Goal: Task Accomplishment & Management: Manage account settings

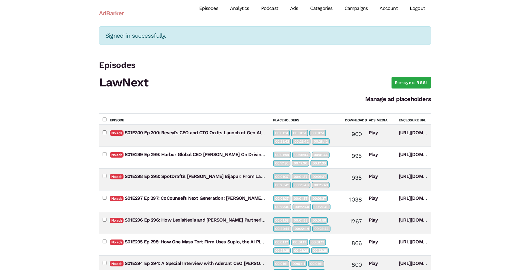
click at [355, 8] on link "Campaigns" at bounding box center [355, 8] width 35 height 27
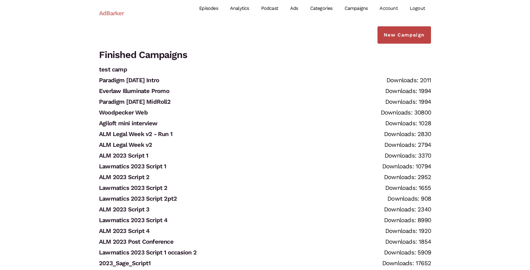
click at [406, 40] on link "New Campaign" at bounding box center [404, 34] width 54 height 17
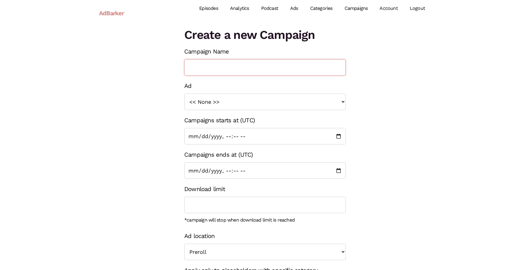
click at [265, 59] on input "Campaign Name" at bounding box center [264, 67] width 161 height 16
paste input "2025_Paxton_ad1_08/19-08/31_mid1"
drag, startPoint x: 249, startPoint y: 67, endPoint x: 240, endPoint y: 67, distance: 8.7
click at [240, 67] on input "2025_Paxton_ad1_08/19-08/31_mid1" at bounding box center [264, 67] width 161 height 16
drag, startPoint x: 269, startPoint y: 67, endPoint x: 258, endPoint y: 68, distance: 10.5
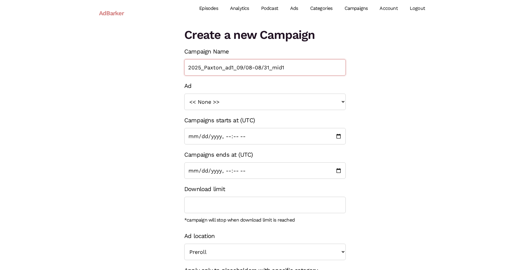
click at [258, 68] on input "2025_Paxton_ad1_09/08-08/31_mid1" at bounding box center [264, 67] width 161 height 16
drag, startPoint x: 263, startPoint y: 66, endPoint x: 273, endPoint y: 69, distance: 9.6
click at [273, 69] on input "2025_Paxton_ad1_09/08-09_mid1" at bounding box center [264, 67] width 161 height 16
type input "2025_Paxton_ad1_09/08-09_intro1"
click at [258, 105] on select "<< None >> 2023_Sage_Script1 2023_UM_Script 1 2023_LitSoftware_TrialPad1 2023_L…" at bounding box center [264, 102] width 161 height 16
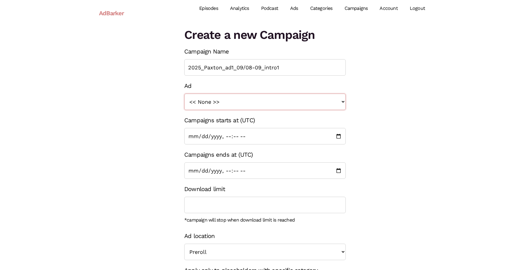
click at [184, 94] on select "<< None >> 2023_Sage_Script1 2023_UM_Script 1 2023_LitSoftware_TrialPad1 2023_L…" at bounding box center [264, 102] width 161 height 16
click at [253, 99] on select "<< None >> 2023_Sage_Script1 2023_UM_Script 1 2023_LitSoftware_TrialPad1 2023_L…" at bounding box center [264, 102] width 161 height 16
select select "1361"
click at [184, 94] on select "<< None >> 2023_Sage_Script1 2023_UM_Script 1 2023_LitSoftware_TrialPad1 2023_L…" at bounding box center [264, 102] width 161 height 16
click at [199, 171] on input "Campaigns ends at (UTC)" at bounding box center [264, 170] width 161 height 16
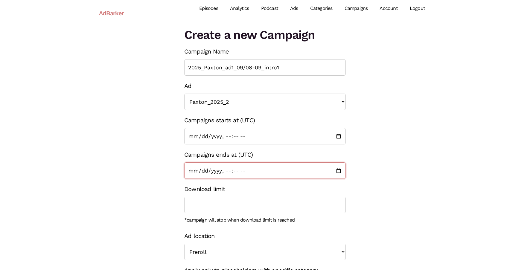
click at [339, 170] on input "Campaigns ends at (UTC)" at bounding box center [264, 170] width 161 height 16
click at [226, 168] on input "Campaigns ends at (UTC)" at bounding box center [264, 170] width 161 height 16
click at [232, 171] on input "Campaigns ends at (UTC)" at bounding box center [264, 170] width 161 height 16
type input "2025-09-21T00:00"
click at [183, 206] on div "Create a new Campaign Campaign Name 2025_Paxton_ad1_09/08-09_intro1 Ad << None …" at bounding box center [265, 177] width 170 height 302
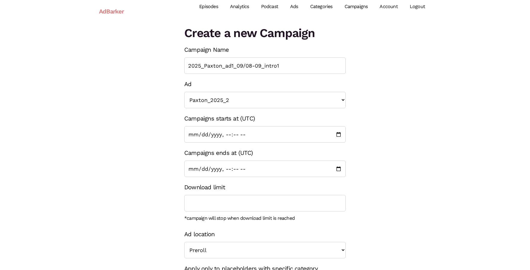
scroll to position [2, 0]
click at [207, 250] on select "Preroll Midroll Postroll" at bounding box center [264, 249] width 161 height 16
select select "midroll"
click at [184, 241] on select "Preroll Midroll Postroll" at bounding box center [264, 249] width 161 height 16
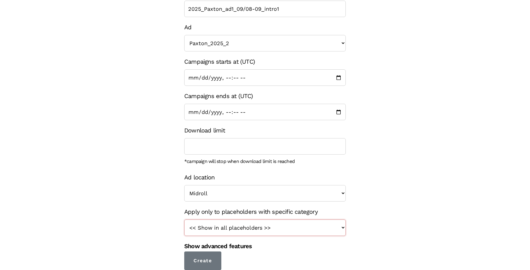
click at [240, 227] on select "<< Show in all placeholders >> intro roll mid roll Intro roll 2 mid roll 2 Intr…" at bounding box center [264, 227] width 161 height 16
select select "24"
click at [184, 219] on select "<< Show in all placeholders >> intro roll mid roll Intro roll 2 mid roll 2 Intr…" at bounding box center [264, 227] width 161 height 16
click at [261, 250] on div "Show advanced features Priority High (play before other campaigns) Normal Low (…" at bounding box center [264, 246] width 161 height 11
click at [214, 257] on input "Create" at bounding box center [202, 260] width 37 height 19
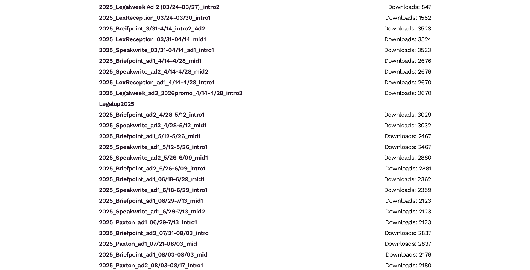
scroll to position [1134, 0]
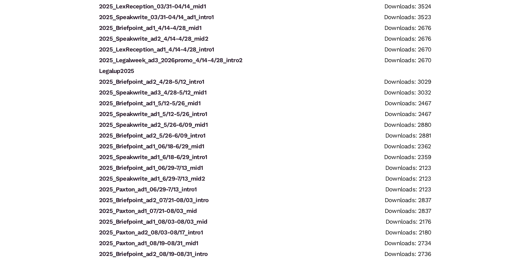
click at [223, 254] on li "2025_Briefpoint_ad2_08/19-08/31_intro Downloads: 2736" at bounding box center [265, 253] width 332 height 11
drag, startPoint x: 222, startPoint y: 255, endPoint x: 100, endPoint y: 254, distance: 122.0
click at [100, 254] on li "2025_Briefpoint_ad2_08/19-08/31_intro Downloads: 2736" at bounding box center [265, 253] width 332 height 11
copy link "2025_Briefpoint_ad2_08/19-08/31_intro"
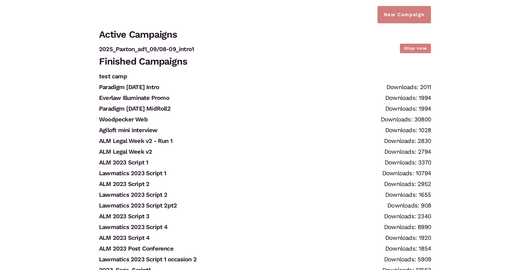
scroll to position [0, 0]
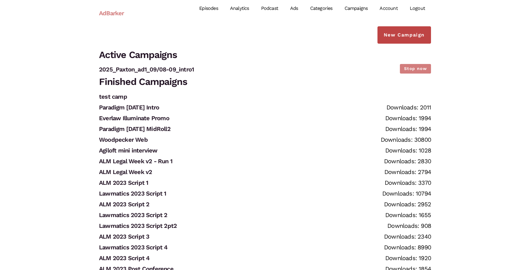
click at [415, 41] on link "New Campaign" at bounding box center [404, 34] width 54 height 17
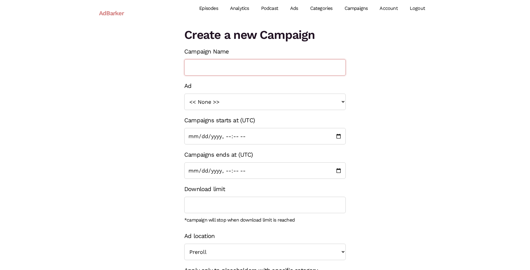
click at [251, 70] on input "Campaign Name" at bounding box center [264, 67] width 161 height 16
paste input "2025_Briefpoint_ad2_08/19-08/31_intro"
type input "2025_Briefpoint_ad2_08/19-08/31_intro"
click at [340, 171] on input "Campaigns ends at (UTC)" at bounding box center [264, 170] width 161 height 16
click at [227, 171] on input "Campaigns ends at (UTC)" at bounding box center [264, 170] width 161 height 16
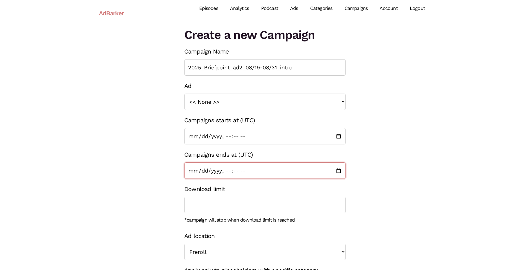
type input "2026-09-21T00:00"
click at [405, 151] on div "Create a new Campaign Campaign Name 2025_Briefpoint_ad2_08/19-08/31_intro Ad <<…" at bounding box center [264, 177] width 341 height 302
click at [290, 103] on select "<< None >> 2023_Sage_Script1 2023_UM_Script 1 2023_LitSoftware_TrialPad1 2023_L…" at bounding box center [264, 102] width 161 height 16
select select "1320"
click at [184, 94] on select "<< None >> 2023_Sage_Script1 2023_UM_Script 1 2023_LitSoftware_TrialPad1 2023_L…" at bounding box center [264, 102] width 161 height 16
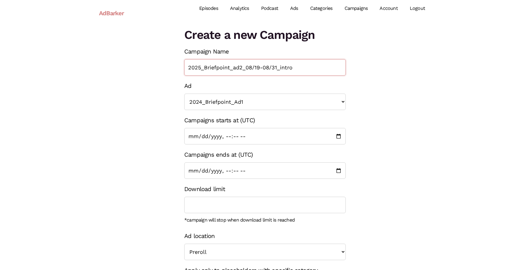
drag, startPoint x: 278, startPoint y: 68, endPoint x: 304, endPoint y: 69, distance: 25.7
click at [304, 69] on input "2025_Briefpoint_ad2_08/19-08/31_intro" at bounding box center [264, 67] width 161 height 16
drag, startPoint x: 259, startPoint y: 68, endPoint x: 249, endPoint y: 67, distance: 10.5
click at [249, 67] on input "2025_Briefpoint_ad2_08/19-08/31_mid" at bounding box center [264, 67] width 161 height 16
click at [277, 68] on input "2025_Briefpoint_ad2_09/08-08/31_mid" at bounding box center [264, 67] width 161 height 16
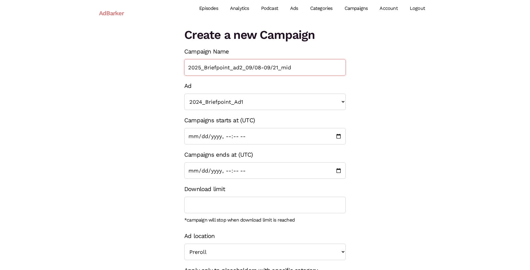
click at [246, 65] on input "2025_Briefpoint_ad2_09/08-09/21_mid" at bounding box center [264, 67] width 161 height 16
type input "2025_Briefpoint_ad2_09/08-09/21_mid"
click at [370, 175] on div "Create a new Campaign Campaign Name 2025_Briefpoint_ad2_09/08-09/21_mid Ad << N…" at bounding box center [264, 177] width 341 height 302
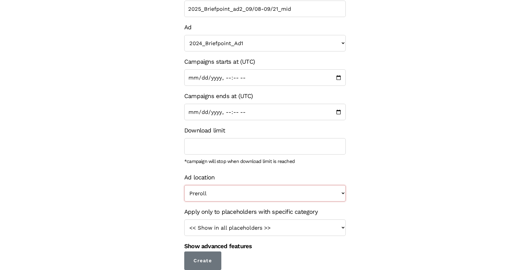
click at [315, 186] on select "Preroll Midroll Postroll" at bounding box center [264, 193] width 161 height 16
select select "midroll"
click at [184, 185] on select "Preroll Midroll Postroll" at bounding box center [264, 193] width 161 height 16
click at [299, 230] on select "<< Show in all placeholders >> intro roll mid roll Intro roll 2 mid roll 2 Intr…" at bounding box center [264, 227] width 161 height 16
select select "25"
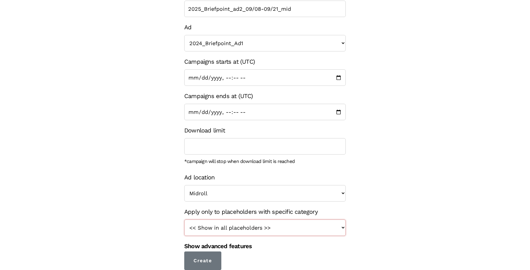
click at [184, 219] on select "<< Show in all placeholders >> intro roll mid roll Intro roll 2 mid roll 2 Intr…" at bounding box center [264, 227] width 161 height 16
click at [213, 257] on input "Create" at bounding box center [202, 260] width 37 height 19
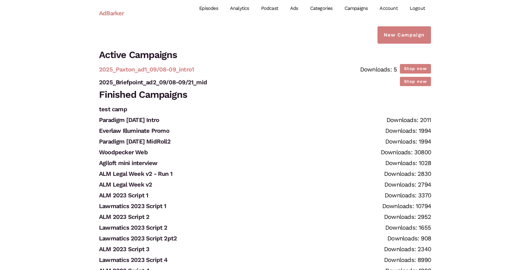
click at [187, 68] on link "2025_Paxton_ad1_09/08-09_intro1" at bounding box center [146, 69] width 95 height 7
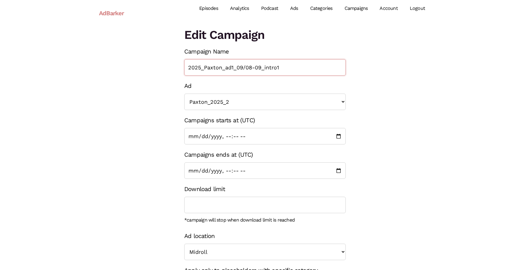
click at [261, 69] on input "2025_Paxton_ad1_09/08-09_intro1" at bounding box center [264, 67] width 161 height 16
click at [203, 174] on input "Campaigns ends at (UTC)" at bounding box center [264, 170] width 161 height 16
click at [337, 170] on input "Campaigns ends at (UTC)" at bounding box center [264, 170] width 161 height 16
click at [374, 172] on div "Edit Campaign Campaign Name 2025_Paxton_ad1_09/08-09_intro1 Ad << None >> 2023_…" at bounding box center [264, 177] width 341 height 302
click at [338, 169] on input "Campaigns ends at (UTC)" at bounding box center [264, 170] width 161 height 16
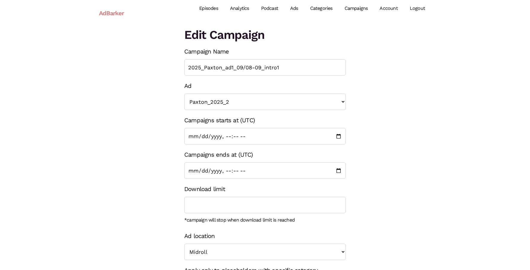
click at [377, 151] on div "Edit Campaign Campaign Name 2025_Paxton_ad1_09/08-09_intro1 Ad << None >> 2023_…" at bounding box center [264, 177] width 341 height 302
click at [260, 68] on input "2025_Paxton_ad1_09/08-09_intro1" at bounding box center [264, 67] width 161 height 16
type input "2025_Paxton_ad1_09/08-09/21_intro1"
click at [354, 121] on div "Edit Campaign Campaign Name 2025_Paxton_ad1_09/08-09/21_intro1 Ad << None >> 20…" at bounding box center [264, 177] width 341 height 302
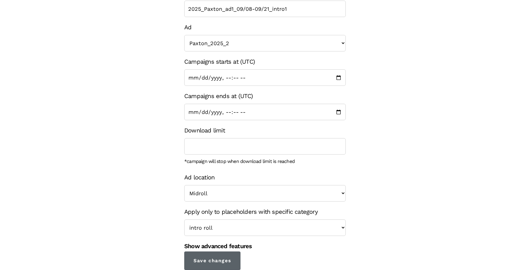
click at [228, 259] on input "Save changes" at bounding box center [212, 260] width 56 height 19
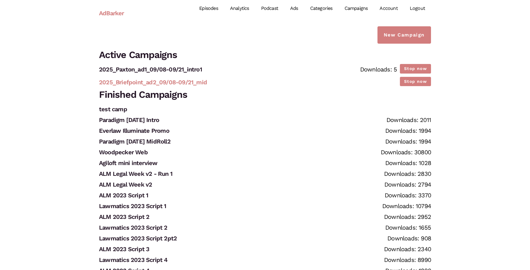
click at [197, 84] on link "2025_Briefpoint_ad2_09/08-09/21_mid" at bounding box center [153, 82] width 108 height 7
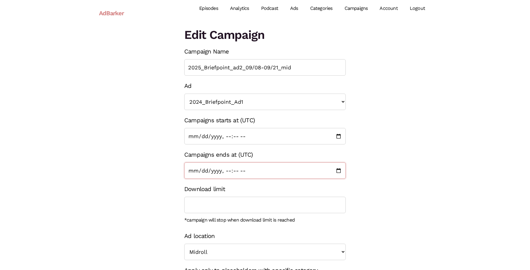
click at [336, 171] on input "Campaigns ends at (UTC)" at bounding box center [264, 170] width 161 height 16
click at [213, 173] on input "Campaigns ends at (UTC)" at bounding box center [264, 170] width 161 height 16
type input "2025-09-21T00:00"
click at [369, 166] on div "Edit Campaign Campaign Name 2025_Briefpoint_ad2_09/08-09/21_mid Ad << None >> 2…" at bounding box center [264, 177] width 341 height 302
click at [342, 168] on input "Campaigns ends at (UTC)" at bounding box center [264, 170] width 161 height 16
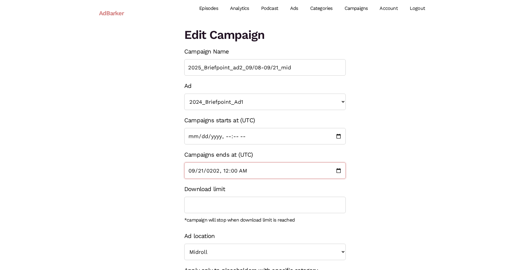
click at [336, 171] on input "Campaigns ends at (UTC)" at bounding box center [264, 170] width 161 height 16
click at [388, 190] on div "Edit Campaign Campaign Name 2025_Briefpoint_ad2_09/08-09/21_mid Ad << None >> 2…" at bounding box center [264, 177] width 341 height 302
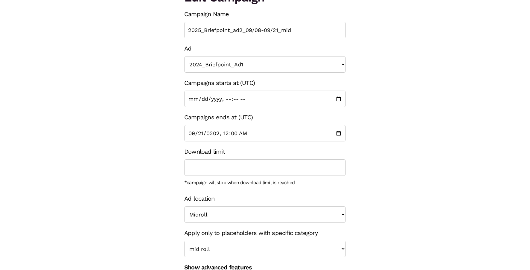
scroll to position [59, 0]
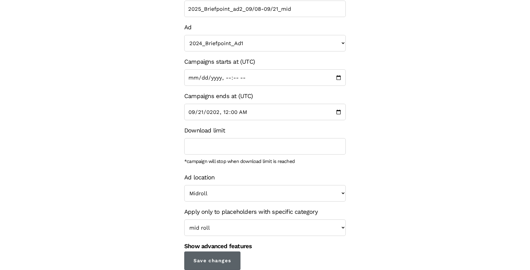
click at [223, 257] on input "Save changes" at bounding box center [212, 260] width 56 height 19
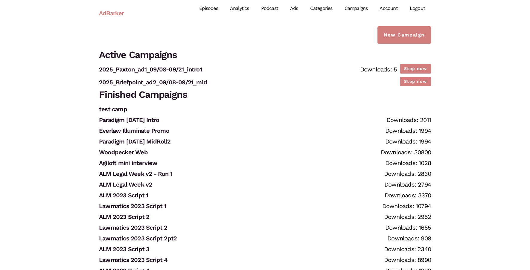
click at [216, 9] on link "Episodes" at bounding box center [208, 8] width 31 height 27
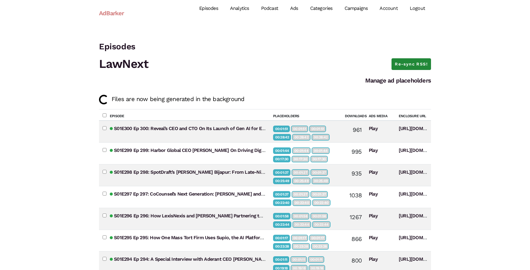
click at [418, 64] on link "Re-sync RSS!" at bounding box center [410, 64] width 39 height 12
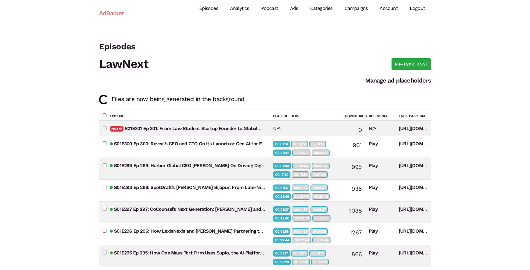
click at [247, 132] on td "No ads S01E301 Ep 301: From Law Student Startup Founder to Global CEO: Daniel L…" at bounding box center [187, 128] width 163 height 16
click at [248, 130] on link "S01E301 Ep 301: From Law Student Startup Founder to Global CEO: [PERSON_NAME] L…" at bounding box center [237, 129] width 225 height 6
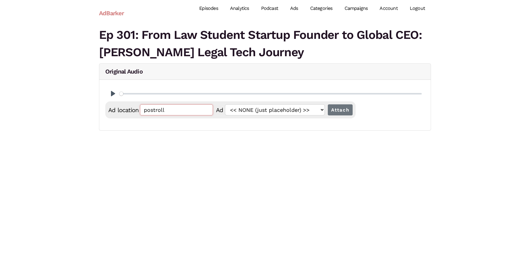
click at [177, 111] on input "postroll" at bounding box center [176, 109] width 73 height 11
paste input "00:01:39.682"
type input "00:01:39.682"
click at [331, 112] on input "Attach" at bounding box center [340, 109] width 25 height 11
click at [185, 113] on input "postroll" at bounding box center [176, 109] width 73 height 11
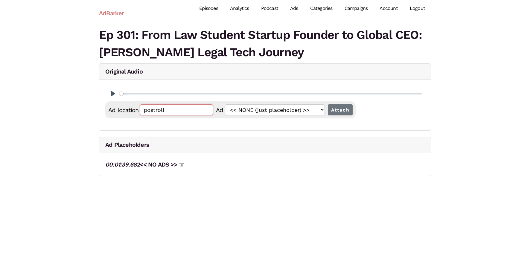
paste input "00:01:39.682"
type input "00:01:39.683"
click at [332, 108] on input "Attach" at bounding box center [340, 109] width 25 height 11
click at [188, 109] on input "postroll" at bounding box center [176, 109] width 73 height 11
paste input "00:01:39.682"
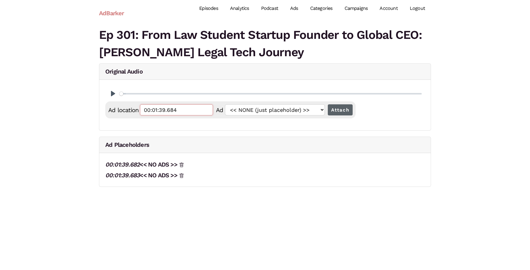
type input "00:01:39.684"
click at [333, 107] on input "Attach" at bounding box center [340, 109] width 25 height 11
click at [179, 114] on input "postroll" at bounding box center [176, 109] width 73 height 11
paste input "00:20:18.570"
type input "00:20:18.570"
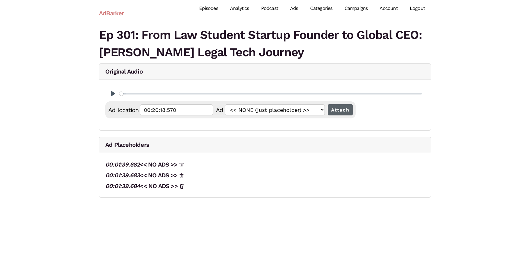
click at [345, 108] on input "Attach" at bounding box center [340, 109] width 25 height 11
click at [200, 107] on input "postroll" at bounding box center [176, 109] width 73 height 11
paste input "00:20:18.570"
type input "00:20:18.571"
click at [328, 104] on input "Attach" at bounding box center [340, 109] width 25 height 11
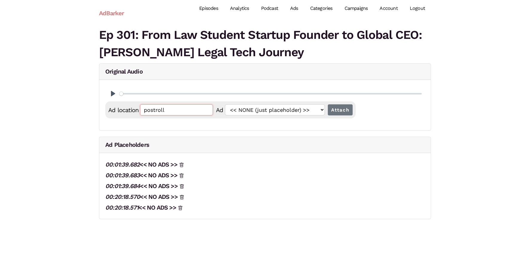
click at [200, 107] on input "postroll" at bounding box center [176, 109] width 73 height 11
paste input "00:20:18.570"
type input "00:20:18.572"
click at [328, 104] on input "Attach" at bounding box center [340, 109] width 25 height 11
drag, startPoint x: 151, startPoint y: 218, endPoint x: 218, endPoint y: 1, distance: 227.0
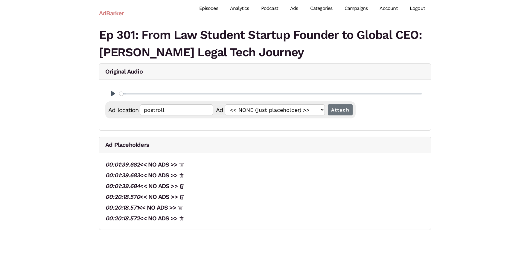
click at [0, 0] on body "AdBarker Menu Episodes Analytics Podcast Ads Categories Campaigns Account Logou…" at bounding box center [265, 118] width 530 height 236
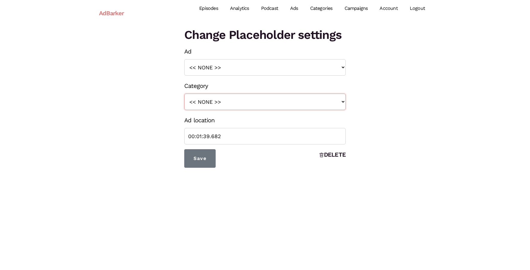
click at [210, 104] on select "<< NONE >> intro roll mid roll Intro roll 2 mid roll 2 Intro Roll 3 Mid Roll 3" at bounding box center [264, 102] width 161 height 16
select select "24"
click at [184, 94] on select "<< NONE >> intro roll mid roll Intro roll 2 mid roll 2 Intro Roll 3 Mid Roll 3" at bounding box center [264, 102] width 161 height 16
click at [200, 161] on input "Save" at bounding box center [199, 158] width 31 height 19
click at [203, 103] on select "<< NONE >> intro roll mid roll Intro roll 2 mid roll 2 Intro Roll 3 Mid Roll 3" at bounding box center [264, 102] width 161 height 16
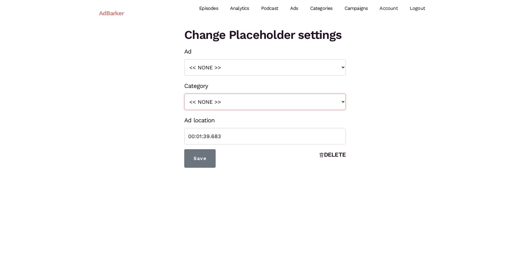
select select "26"
click at [184, 94] on select "<< NONE >> intro roll mid roll Intro roll 2 mid roll 2 Intro Roll 3 Mid Roll 3" at bounding box center [264, 102] width 161 height 16
click at [200, 164] on input "Save" at bounding box center [199, 158] width 31 height 19
click at [210, 100] on select "<< NONE >> intro roll mid roll Intro roll 2 mid roll 2 Intro Roll 3 Mid Roll 3" at bounding box center [264, 102] width 161 height 16
select select "28"
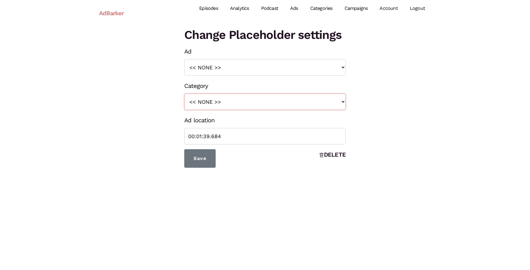
click at [184, 94] on select "<< NONE >> intro roll mid roll Intro roll 2 mid roll 2 Intro Roll 3 Mid Roll 3" at bounding box center [264, 102] width 161 height 16
click at [201, 157] on input "Save" at bounding box center [199, 158] width 31 height 19
click at [237, 102] on select "<< NONE >> intro roll mid roll Intro roll 2 mid roll 2 Intro Roll 3 Mid Roll 3" at bounding box center [264, 102] width 161 height 16
select select "25"
click at [184, 94] on select "<< NONE >> intro roll mid roll Intro roll 2 mid roll 2 Intro Roll 3 Mid Roll 3" at bounding box center [264, 102] width 161 height 16
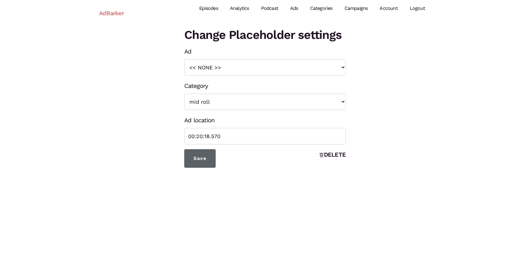
click at [204, 150] on input "Save" at bounding box center [199, 158] width 31 height 19
click at [249, 103] on select "<< NONE >> intro roll mid roll Intro roll 2 mid roll 2 Intro Roll 3 Mid Roll 3" at bounding box center [264, 102] width 161 height 16
select select "27"
click at [184, 94] on select "<< NONE >> intro roll mid roll Intro roll 2 mid roll 2 Intro Roll 3 Mid Roll 3" at bounding box center [264, 102] width 161 height 16
click at [203, 162] on input "Save" at bounding box center [199, 158] width 31 height 19
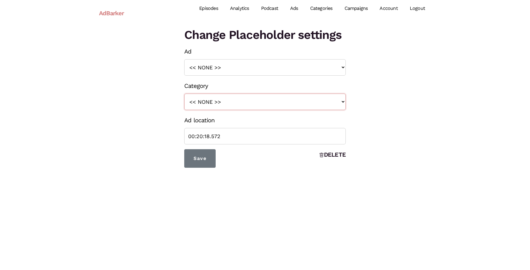
click at [276, 103] on select "<< NONE >> intro roll mid roll Intro roll 2 mid roll 2 Intro Roll 3 Mid Roll 3" at bounding box center [264, 102] width 161 height 16
select select "29"
click at [184, 94] on select "<< NONE >> intro roll mid roll Intro roll 2 mid roll 2 Intro Roll 3 Mid Roll 3" at bounding box center [264, 102] width 161 height 16
click at [206, 161] on input "Save" at bounding box center [199, 158] width 31 height 19
